Goal: Task Accomplishment & Management: Use online tool/utility

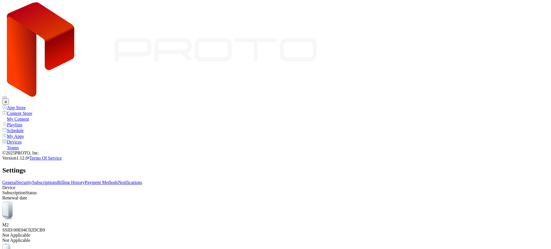
click at [22, 133] on div "My Apps" at bounding box center [275, 136] width 546 height 6
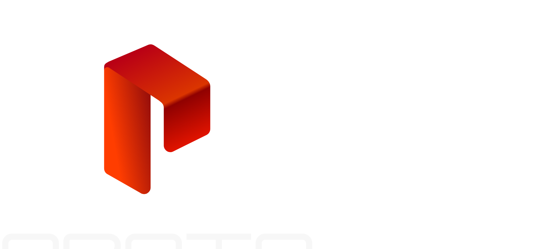
type input "**********"
